Goal: Task Accomplishment & Management: Use online tool/utility

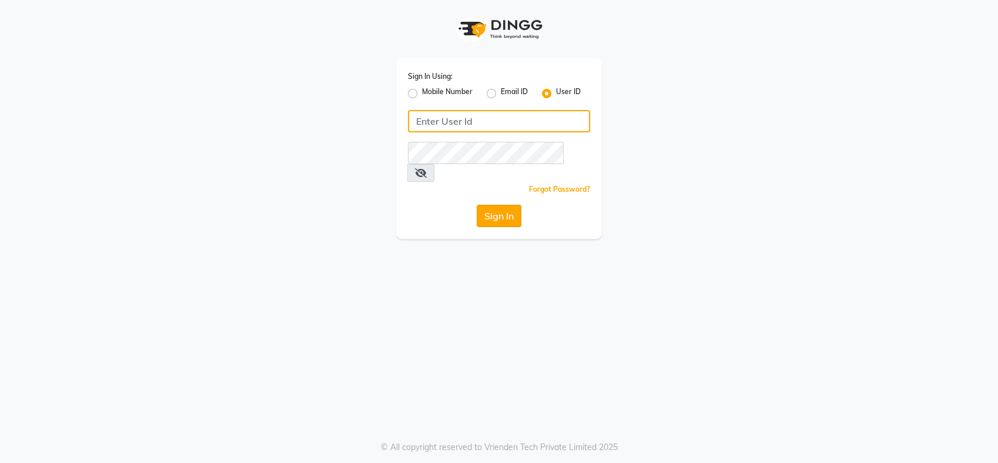
type input "cutnstyle"
click at [507, 205] on button "Sign In" at bounding box center [499, 216] width 45 height 22
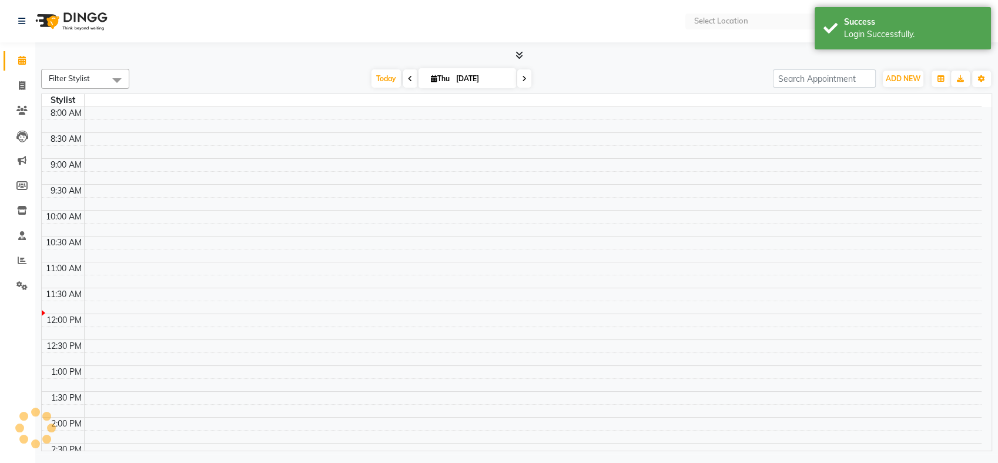
select select "en"
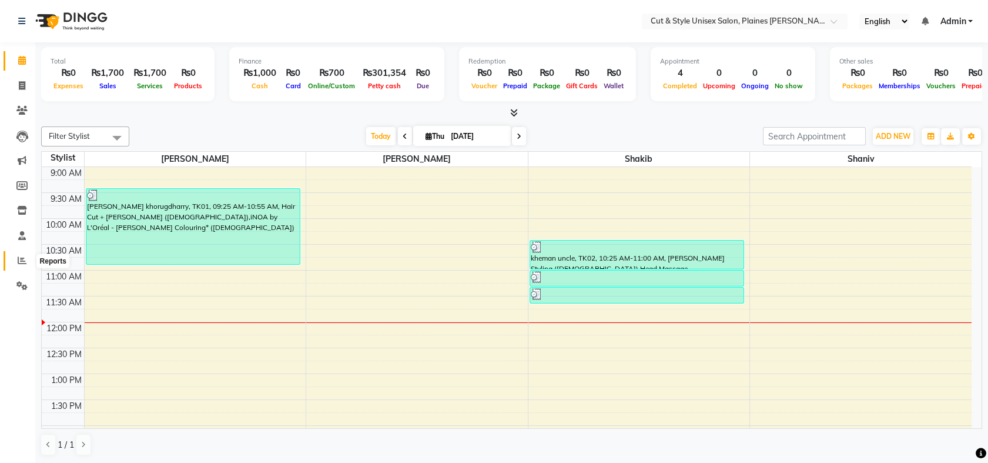
click at [16, 260] on span at bounding box center [22, 261] width 21 height 14
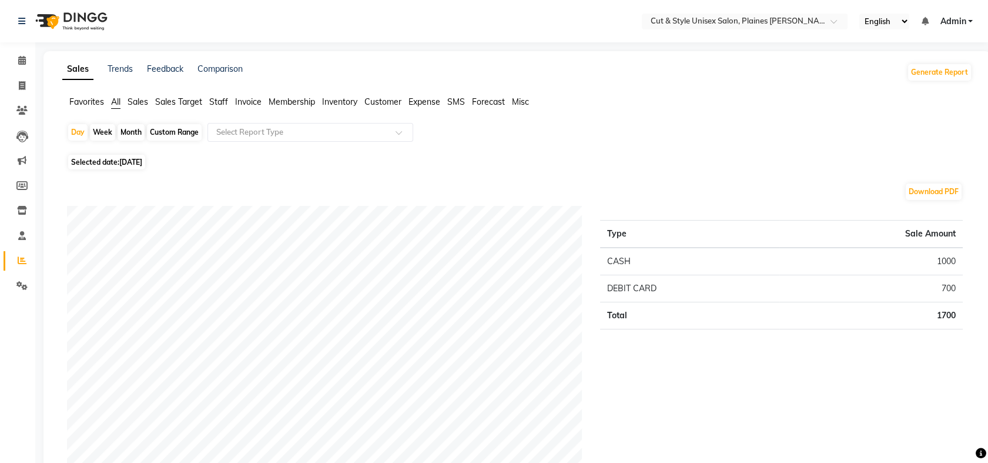
click at [136, 102] on span "Sales" at bounding box center [138, 101] width 21 height 11
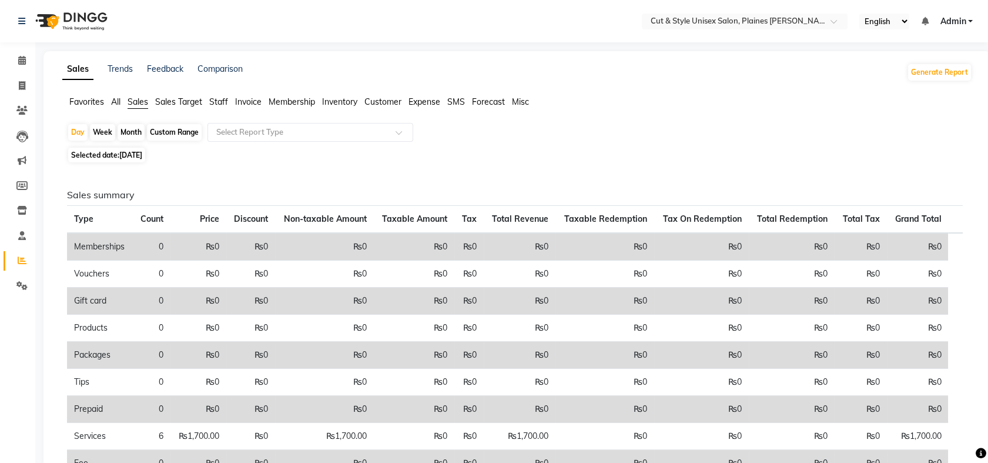
click at [176, 129] on div "Custom Range" at bounding box center [174, 132] width 55 height 16
select select "9"
select select "2025"
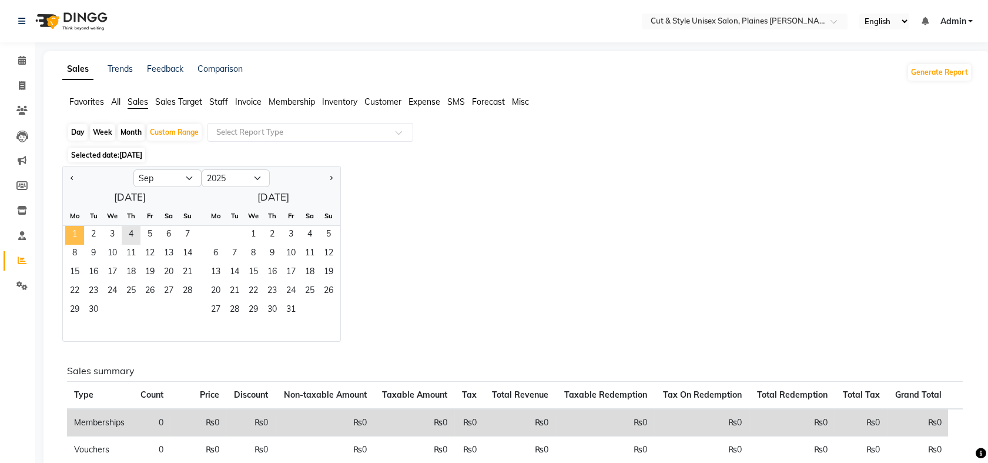
click at [76, 235] on span "1" at bounding box center [74, 235] width 19 height 19
click at [132, 232] on span "4" at bounding box center [131, 235] width 19 height 19
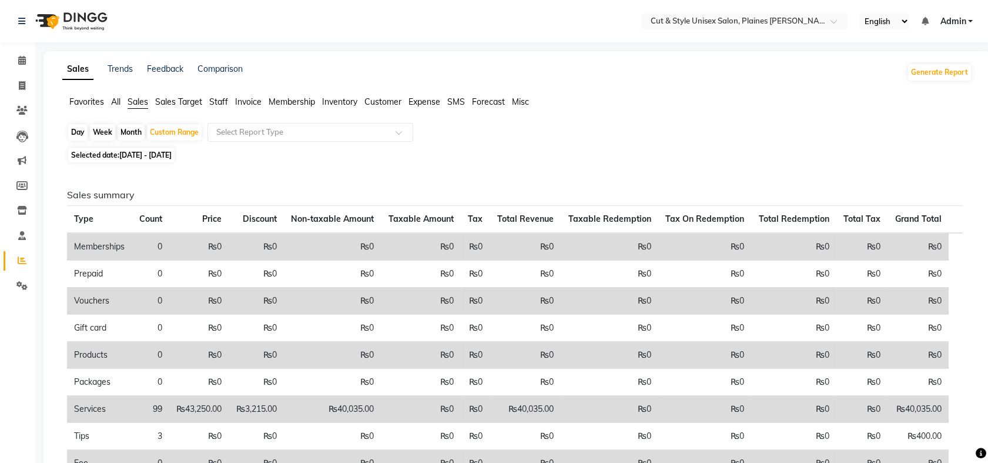
scroll to position [141, 0]
